Goal: Task Accomplishment & Management: Manage account settings

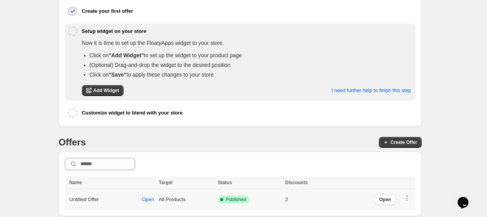
click at [415, 195] on td "Open" at bounding box center [374, 199] width 82 height 21
click at [407, 195] on div "Open" at bounding box center [392, 199] width 37 height 11
click at [411, 195] on icon "button" at bounding box center [407, 198] width 8 height 8
click at [391, 196] on span "Open" at bounding box center [385, 199] width 12 height 6
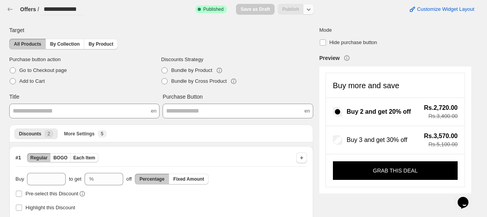
click at [312, 12] on icon "button" at bounding box center [309, 9] width 8 height 8
click at [305, 37] on span "Unpublish" at bounding box center [314, 40] width 46 height 8
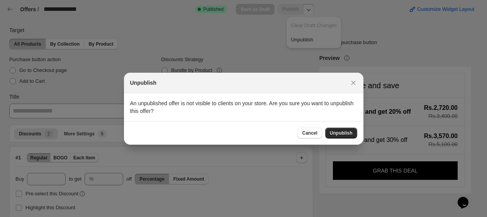
click at [328, 130] on button "Unpublish" at bounding box center [341, 132] width 32 height 11
